Goal: Task Accomplishment & Management: Manage account settings

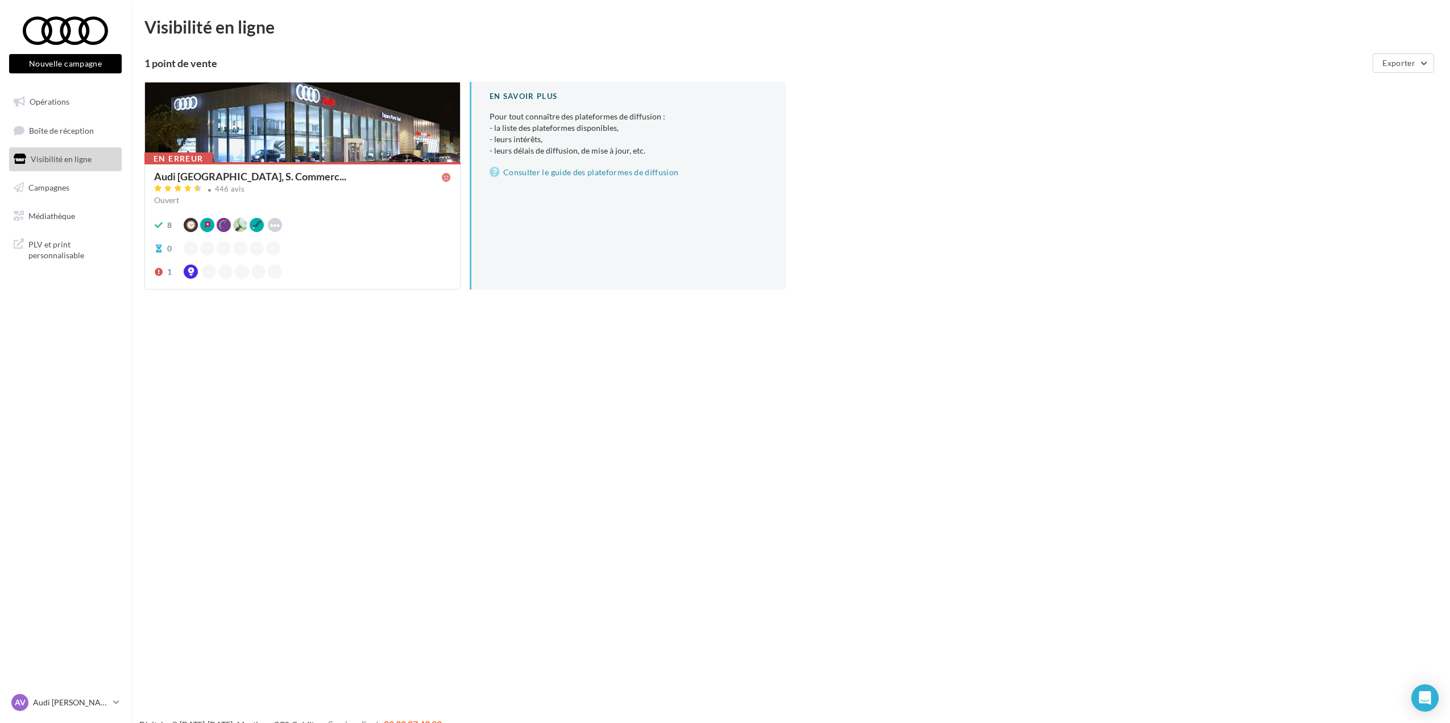
click at [72, 161] on span "Visibilité en ligne" at bounding box center [61, 159] width 61 height 10
click at [80, 134] on span "Boîte de réception" at bounding box center [61, 130] width 65 height 10
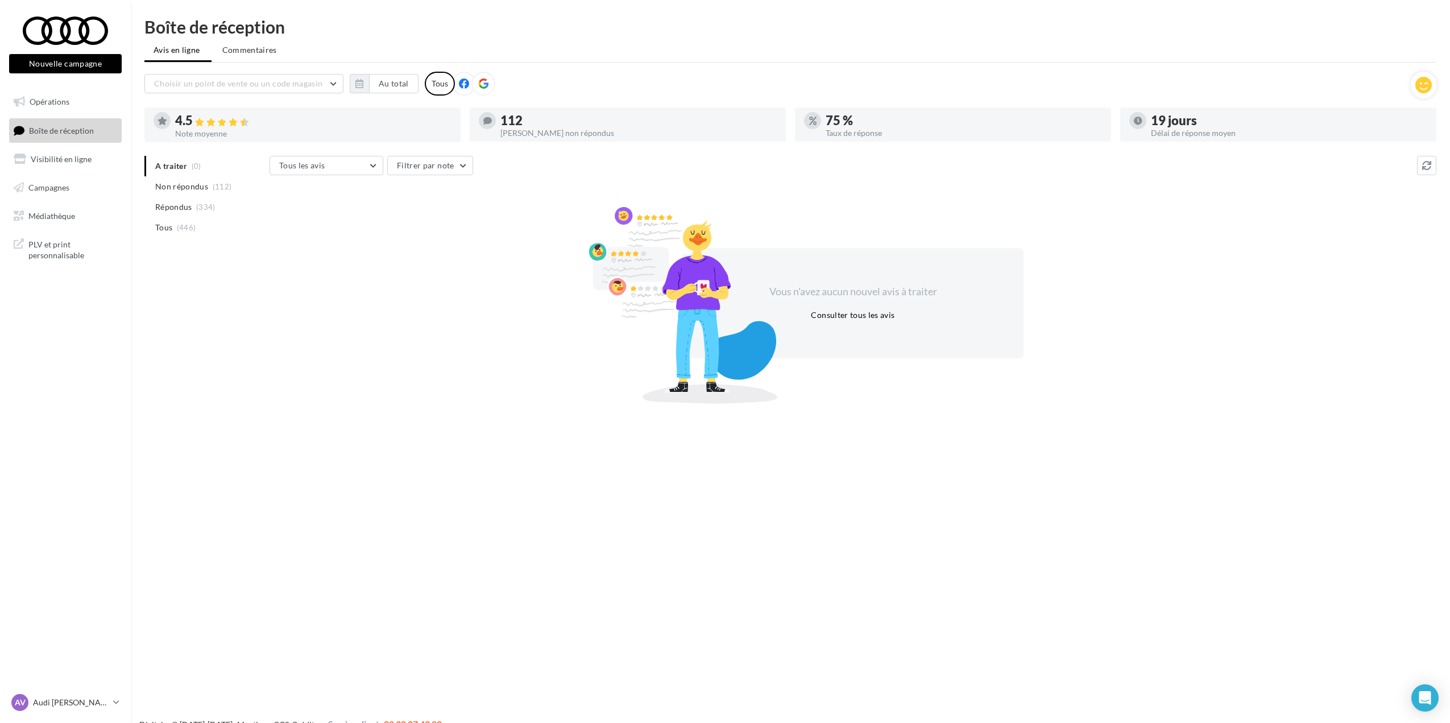
click at [404, 72] on div "Choisir un point de vente ou un code magasin 01588 - Audi Espace Paris Sud, S. …" at bounding box center [777, 84] width 1266 height 24
click at [401, 76] on button "Au total" at bounding box center [393, 83] width 49 height 19
click at [389, 146] on button "2" at bounding box center [388, 151] width 17 height 17
click at [368, 111] on div "Septembre Janvier Février Mars Avril Mai Juin Juillet Août Septembre Octobre No…" at bounding box center [499, 115] width 280 height 16
click at [368, 111] on button "button" at bounding box center [364, 115] width 10 height 16
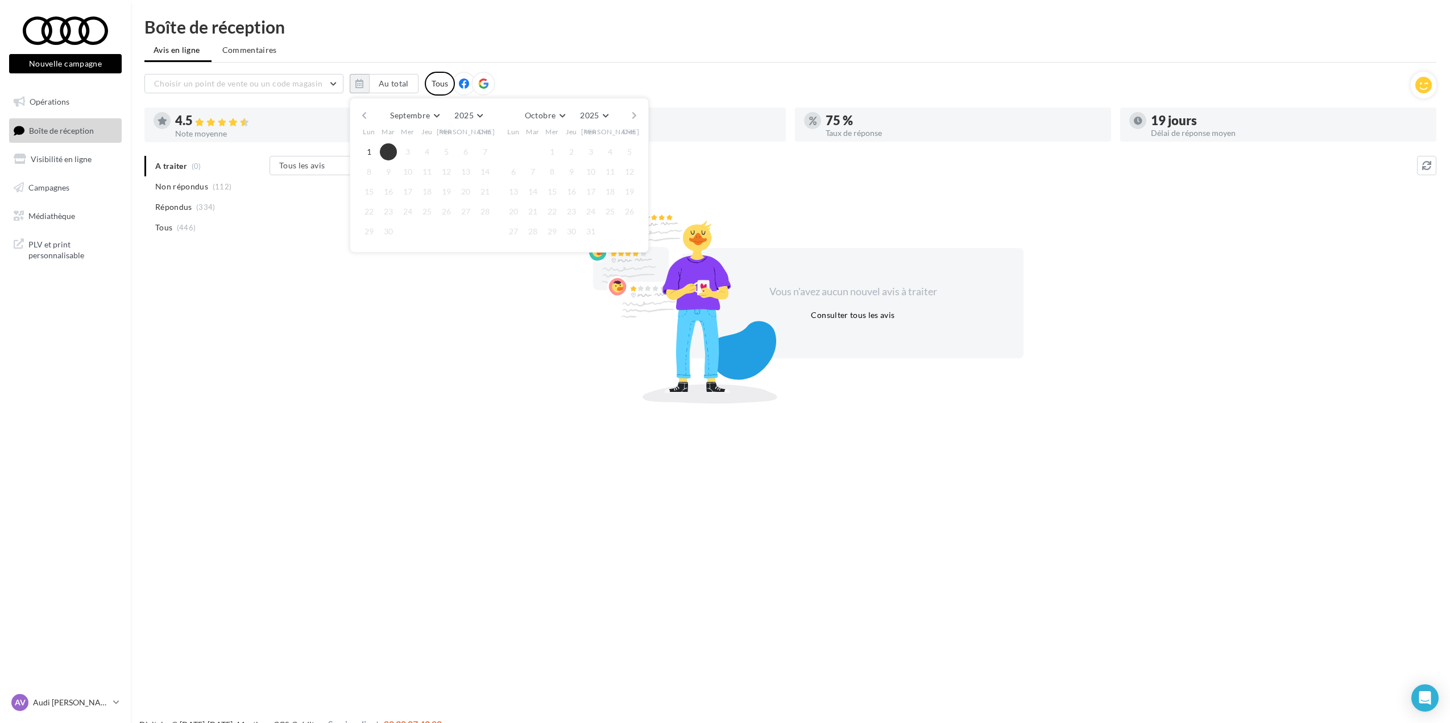
click at [368, 111] on button "button" at bounding box center [364, 115] width 10 height 16
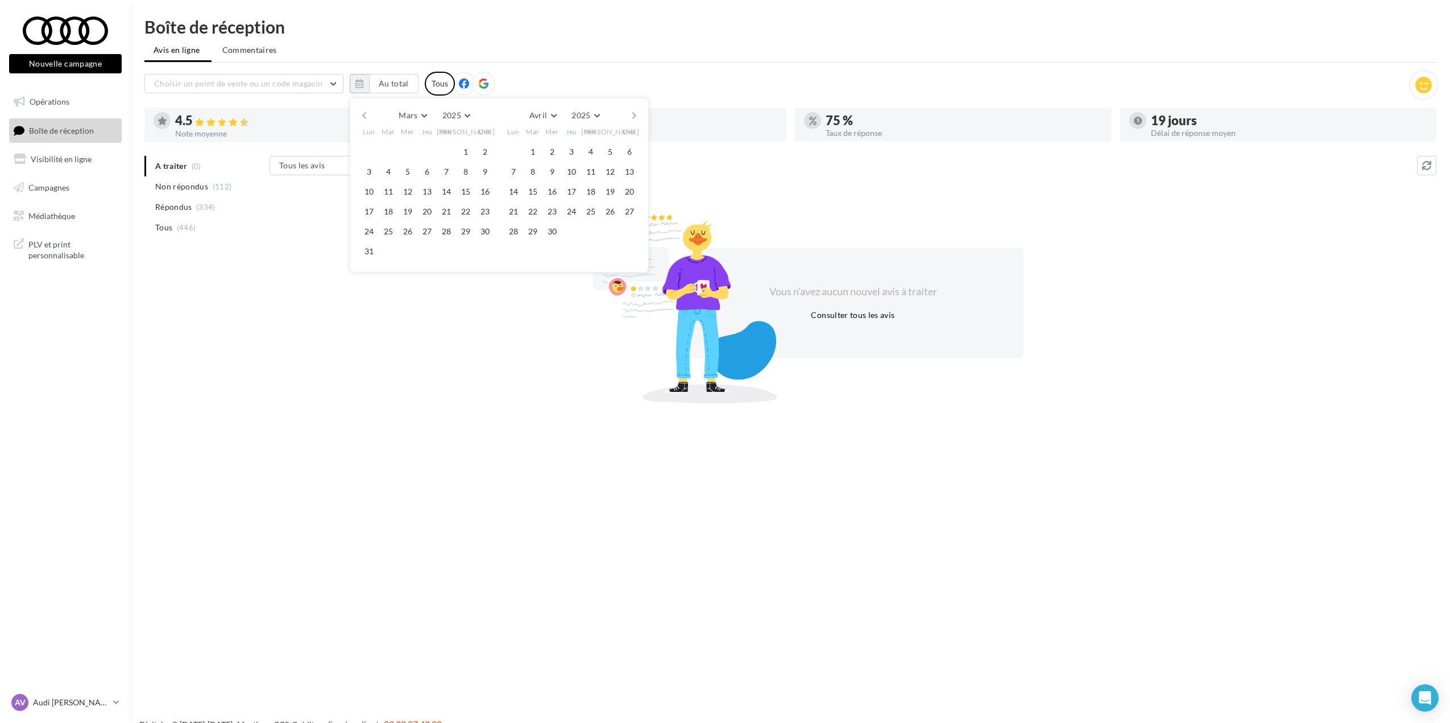
click at [368, 111] on button "button" at bounding box center [364, 115] width 10 height 16
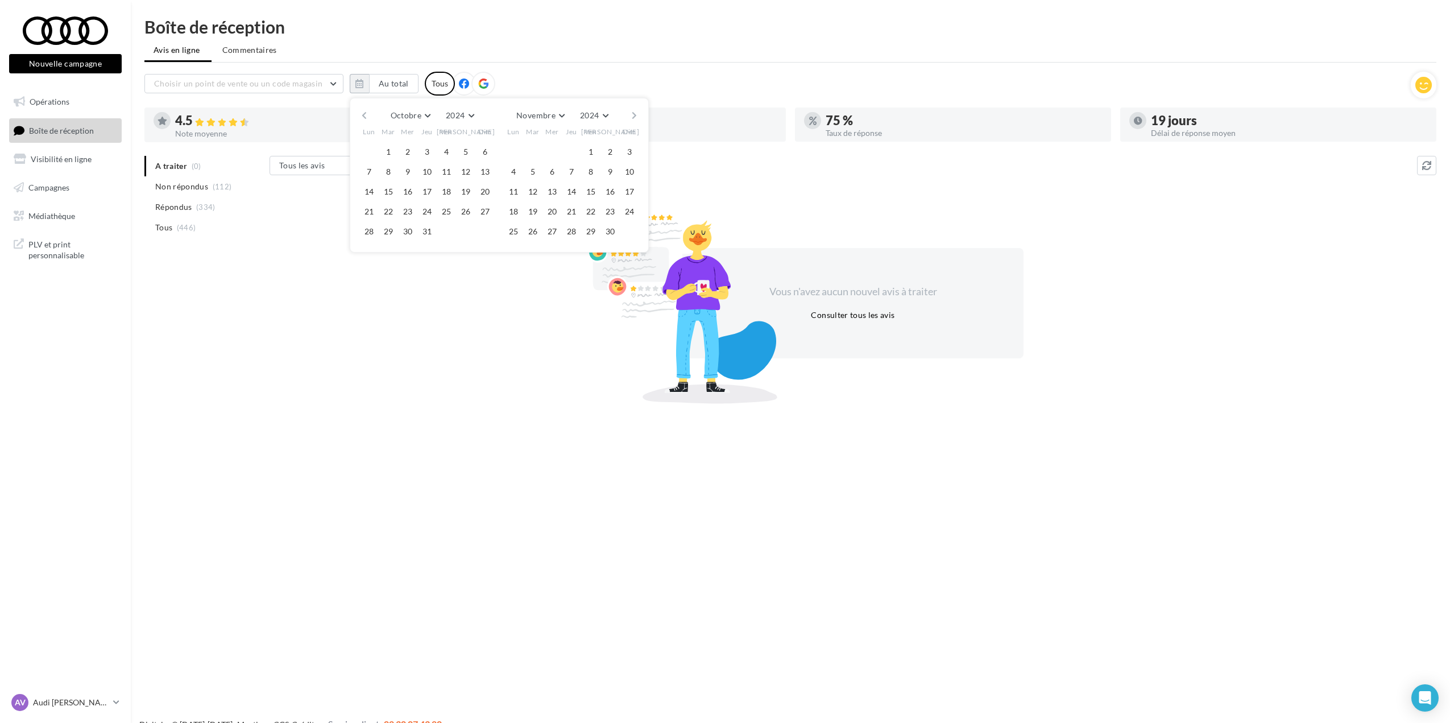
click at [368, 111] on button "button" at bounding box center [364, 115] width 10 height 16
click at [366, 169] on button "2" at bounding box center [368, 171] width 17 height 17
